Goal: Obtain resource: Obtain resource

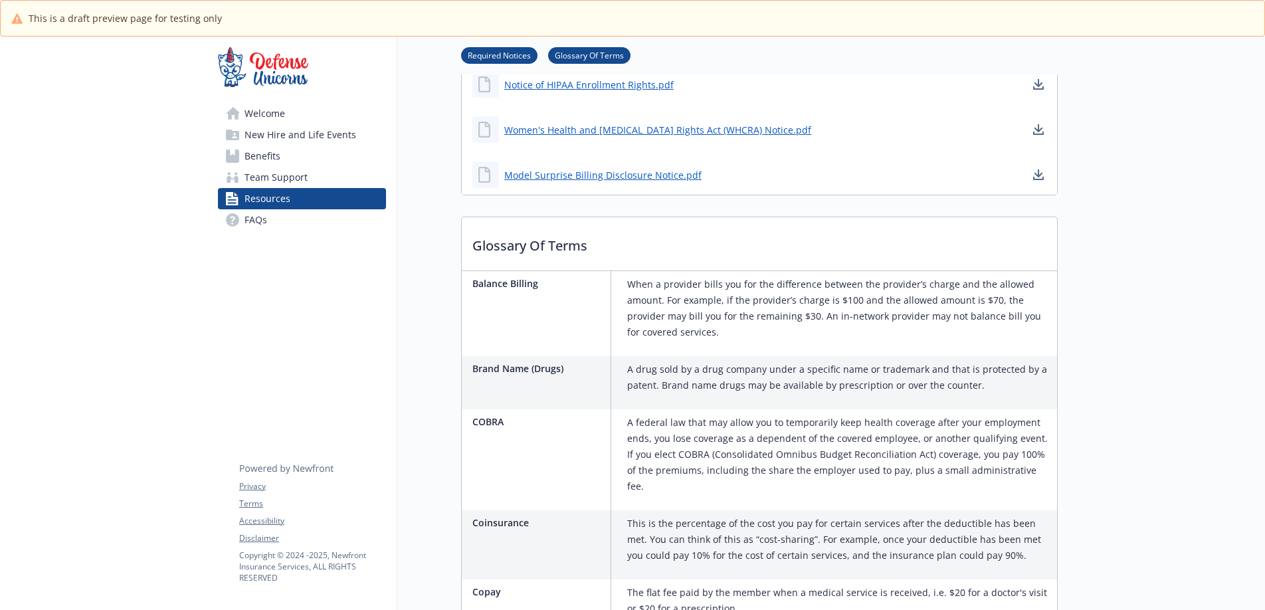
scroll to position [37, 0]
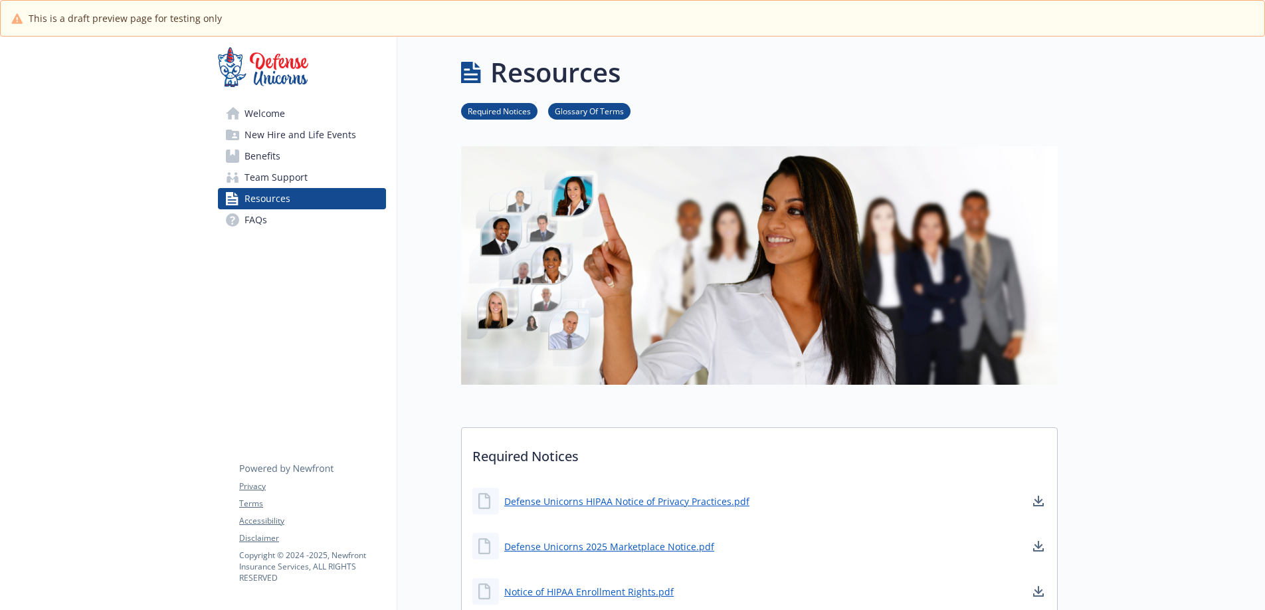
click at [263, 139] on span "New Hire and Life Events" at bounding box center [300, 134] width 112 height 21
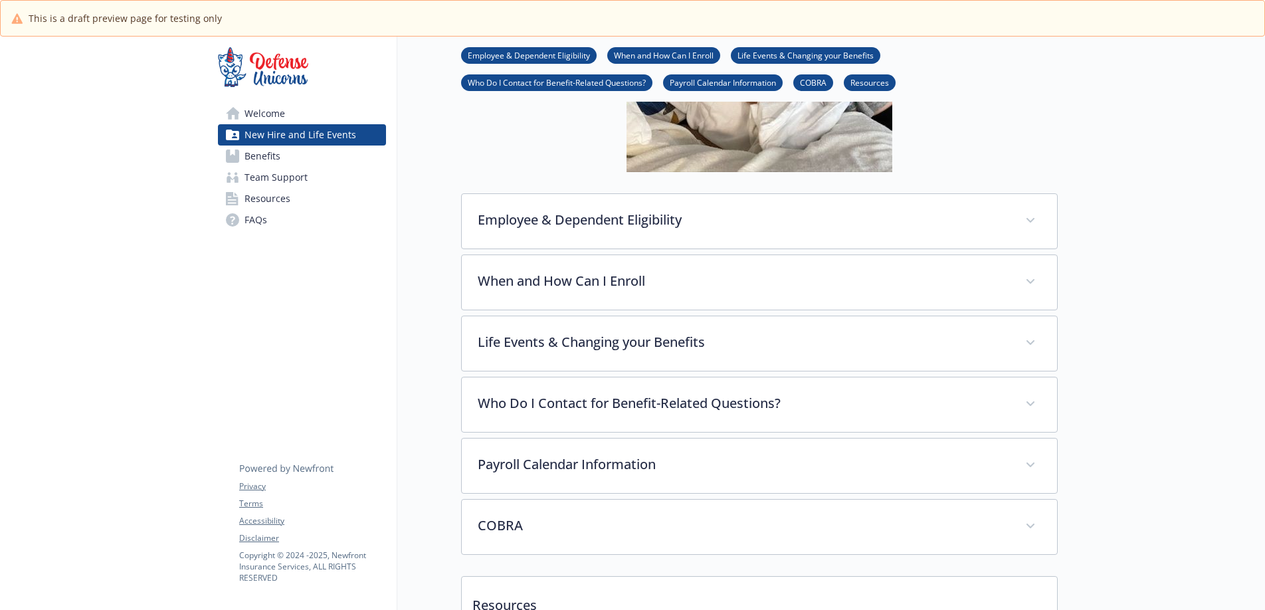
scroll to position [502, 0]
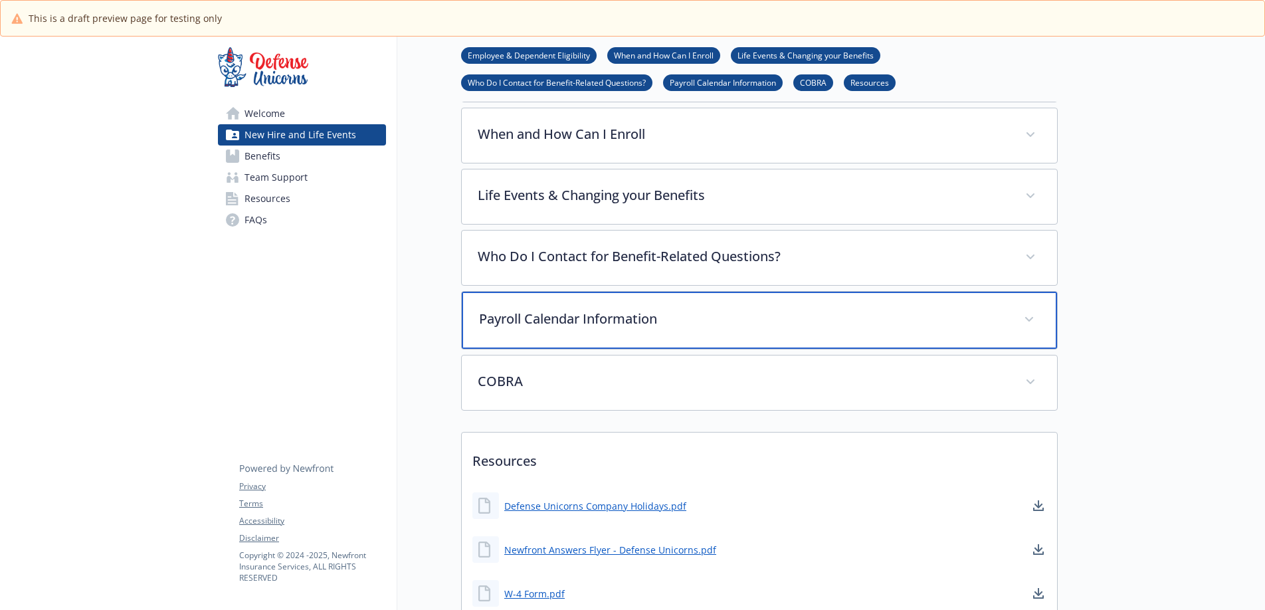
click at [685, 329] on div "Payroll Calendar Information" at bounding box center [759, 320] width 595 height 57
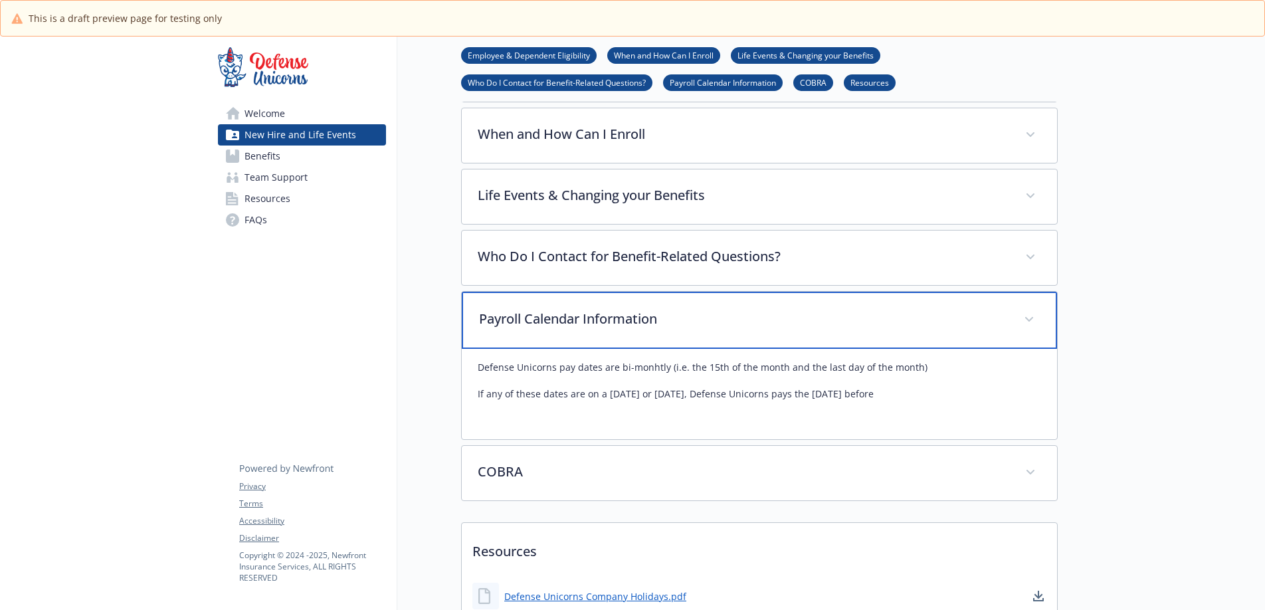
click at [1035, 314] on span at bounding box center [1028, 319] width 21 height 21
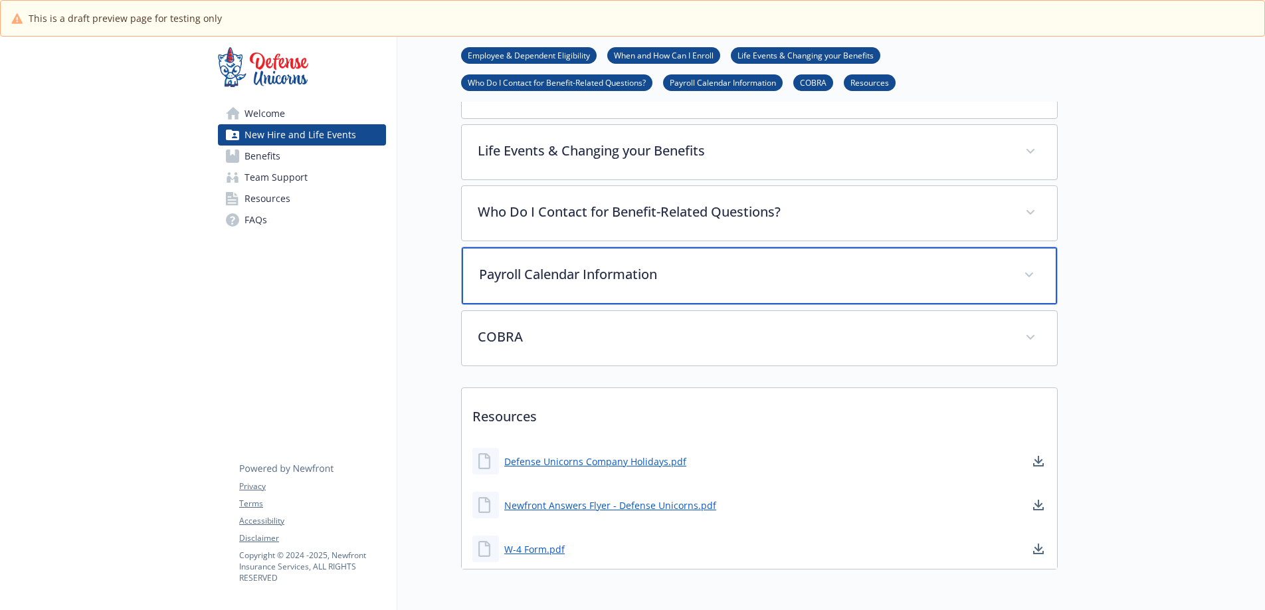
scroll to position [588, 0]
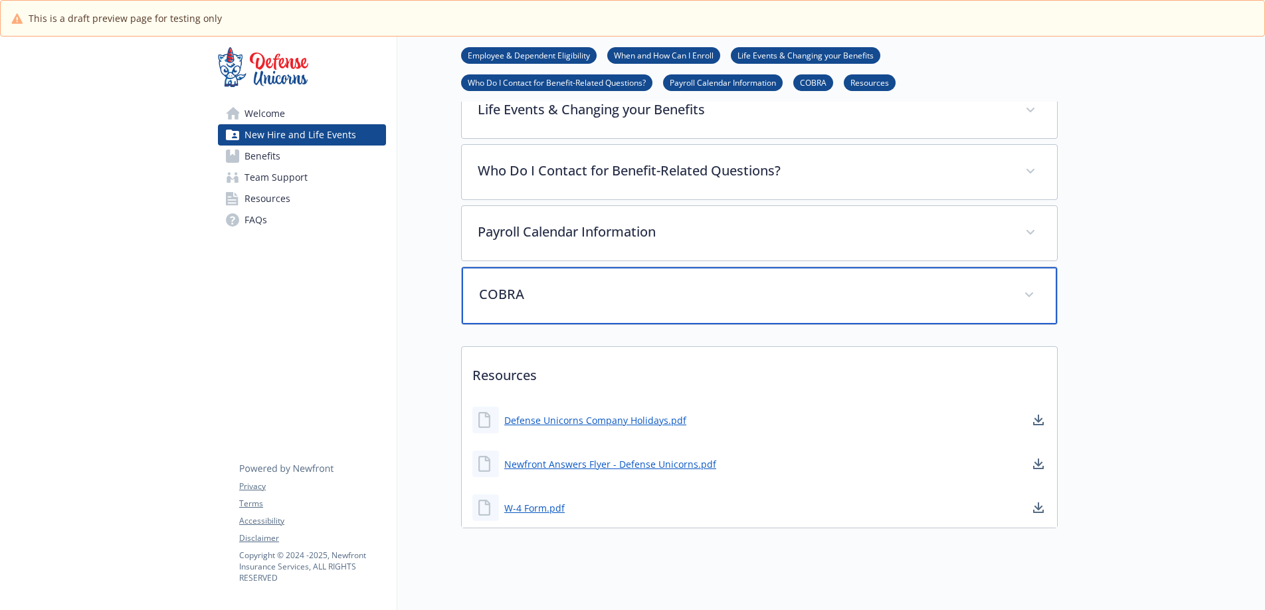
click at [1026, 299] on span at bounding box center [1028, 294] width 21 height 21
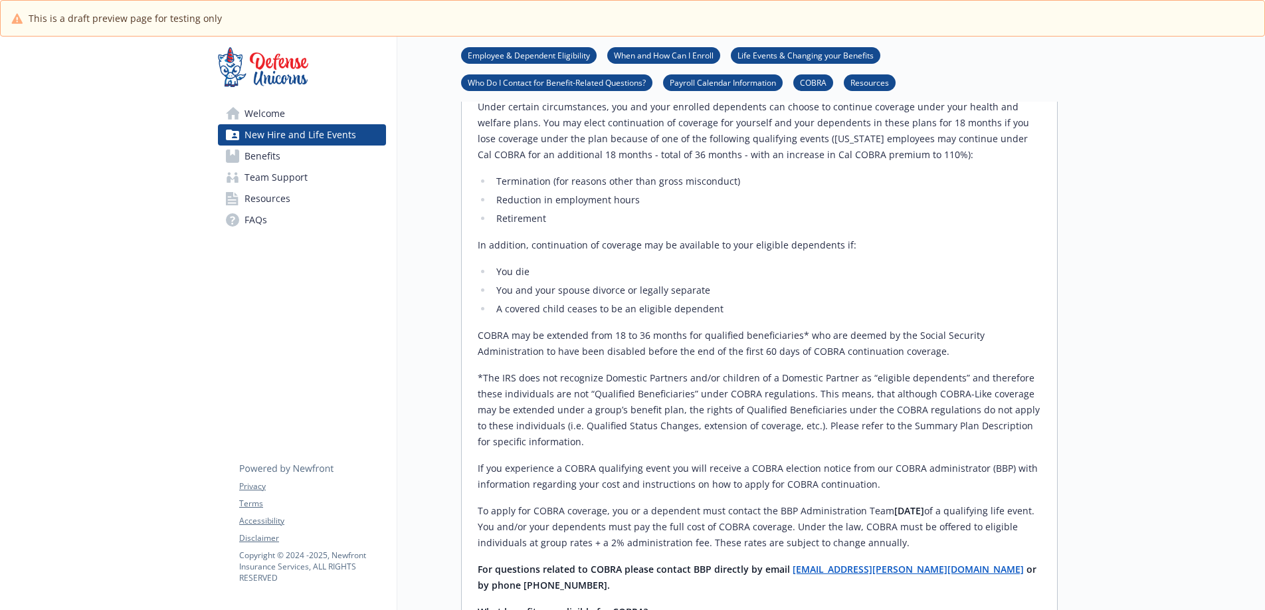
scroll to position [363, 0]
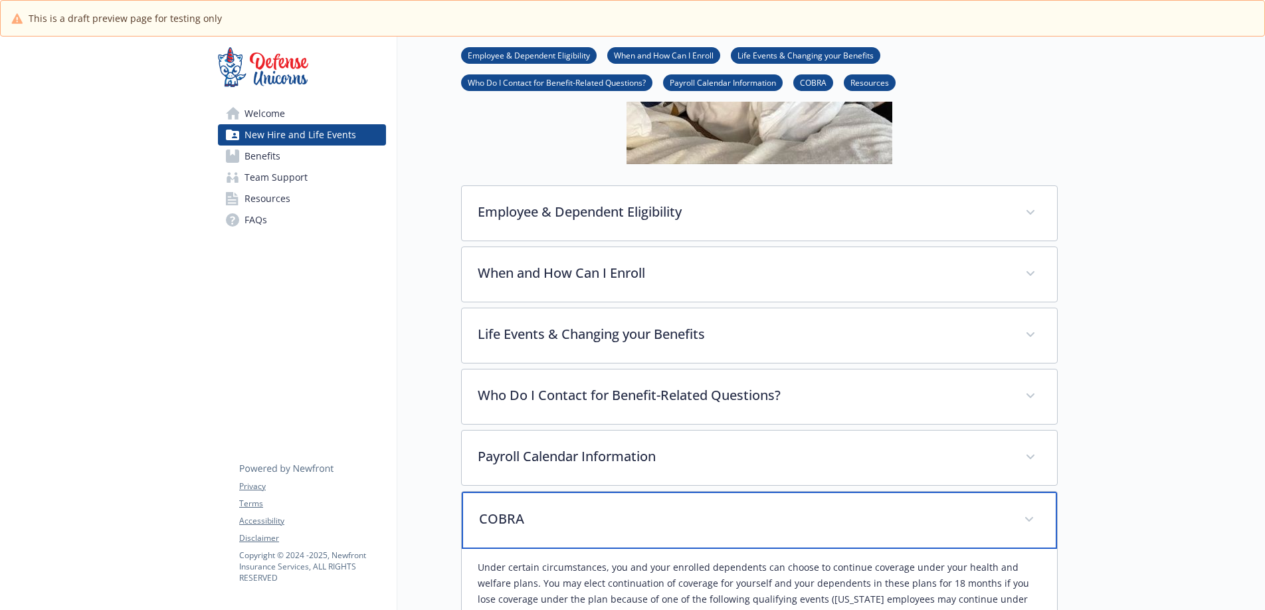
click at [1036, 515] on span at bounding box center [1028, 519] width 21 height 21
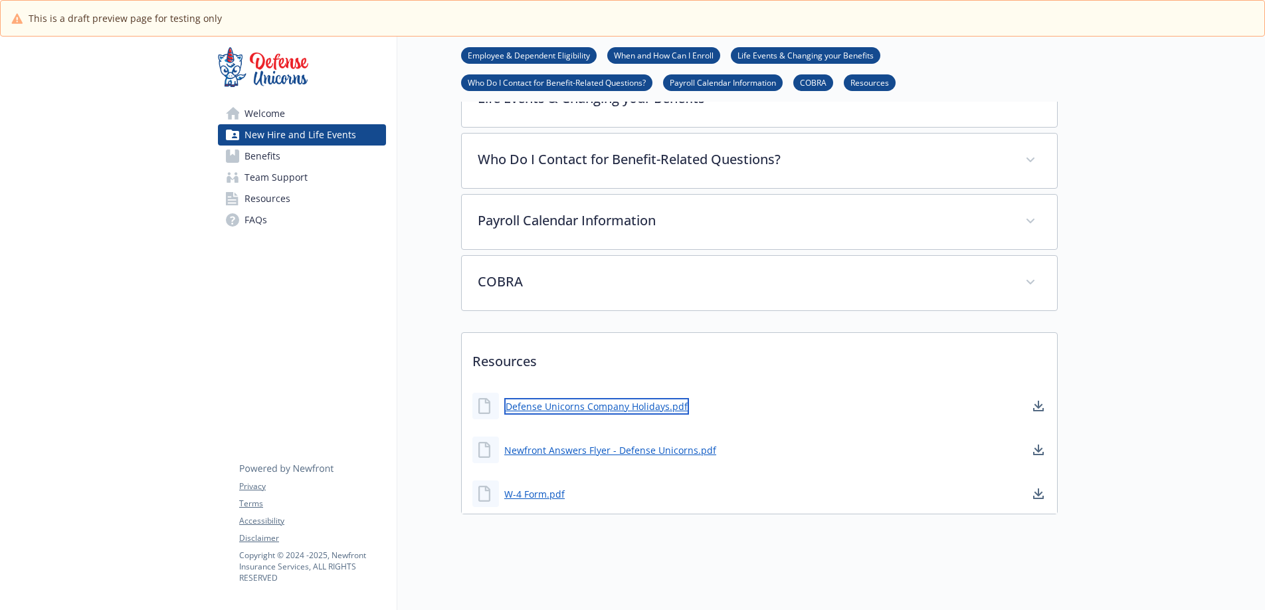
scroll to position [609, 0]
click at [654, 398] on link "Defense Unicorns Company Holidays.pdf" at bounding box center [596, 406] width 185 height 17
